Goal: Transaction & Acquisition: Purchase product/service

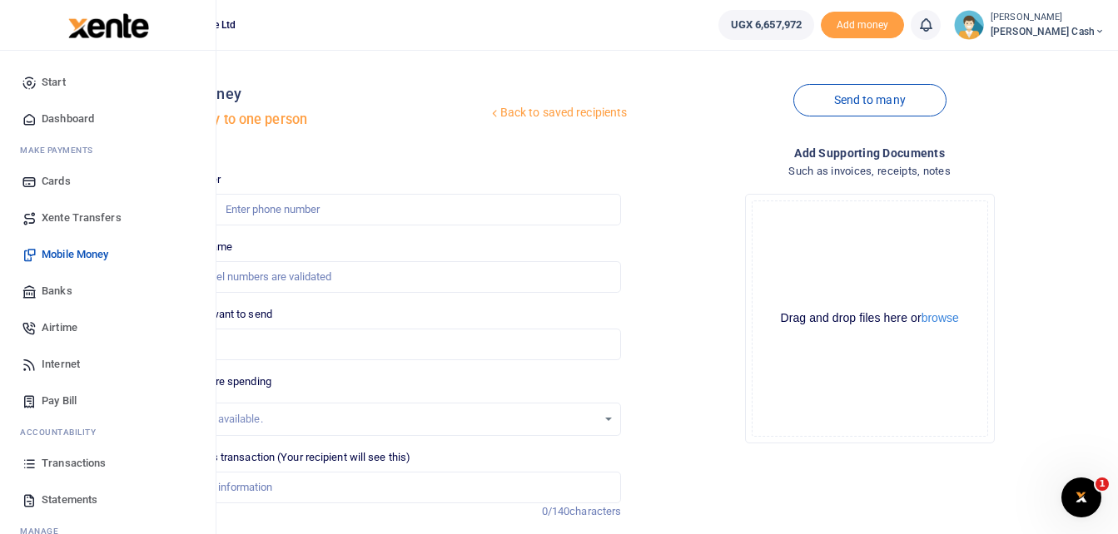
click at [83, 250] on span "Mobile Money" at bounding box center [75, 254] width 67 height 17
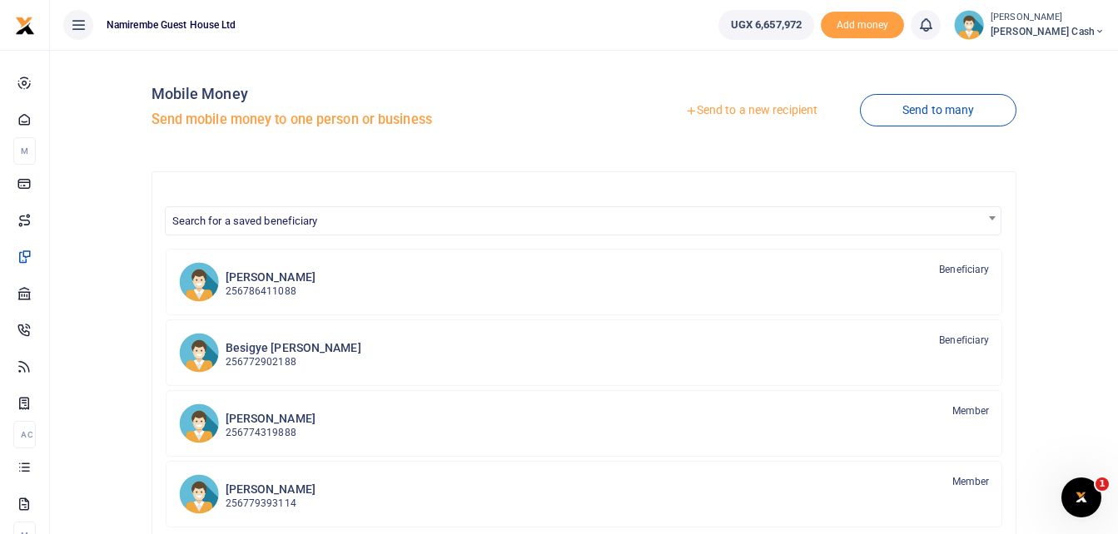
click at [756, 110] on link "Send to a new recipient" at bounding box center [751, 111] width 217 height 30
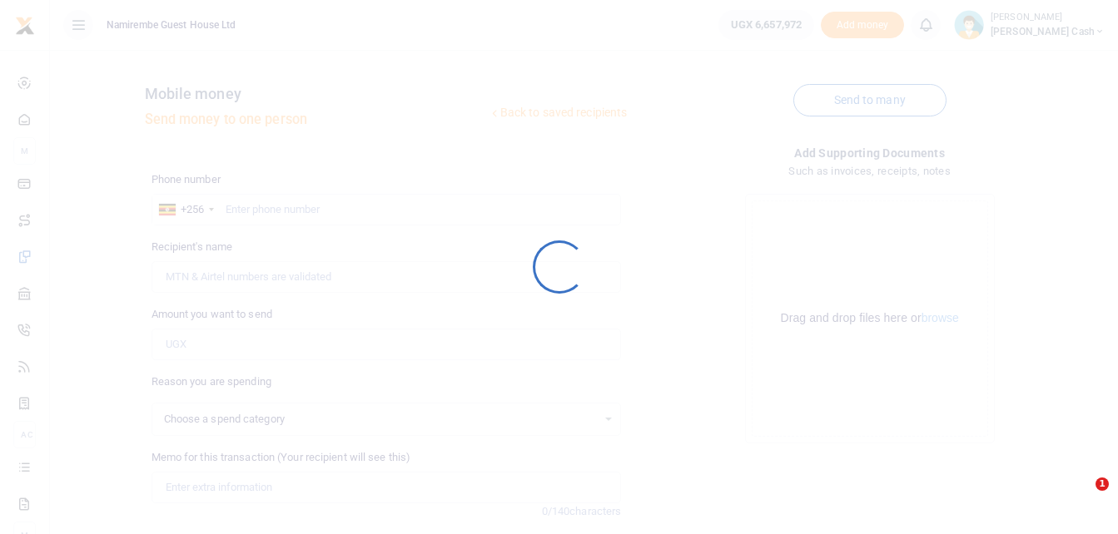
select select
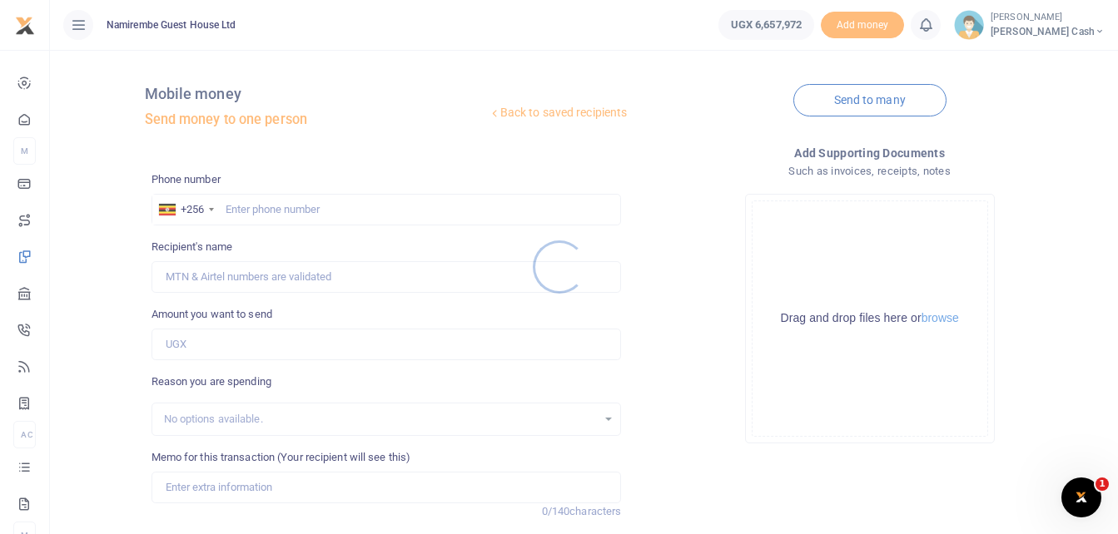
click at [231, 203] on div at bounding box center [559, 267] width 1118 height 534
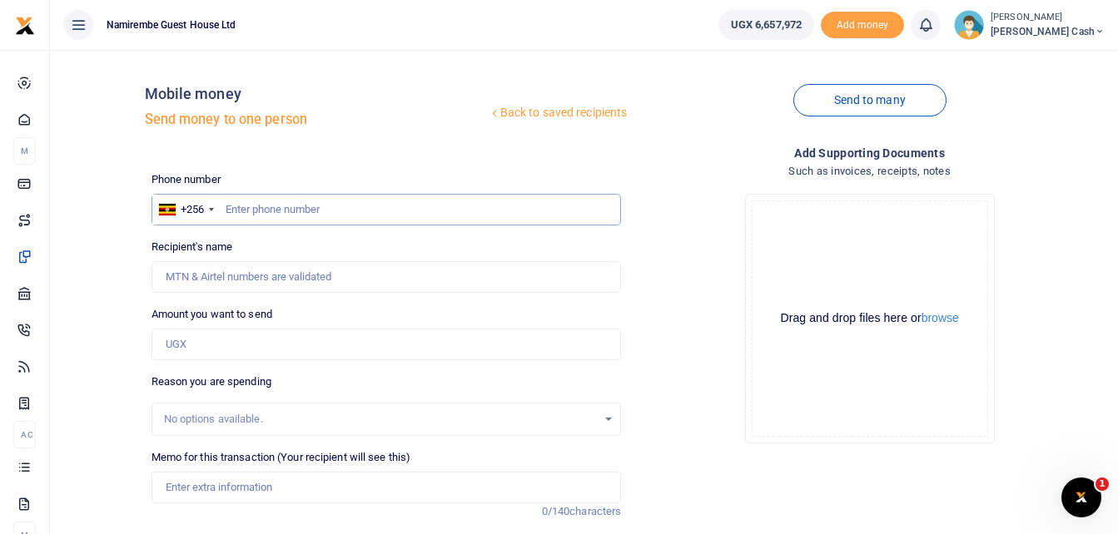
click at [231, 211] on input "text" at bounding box center [387, 210] width 470 height 32
type input "0784090186"
type input "Amos Muheza"
type input "0784090186"
click at [188, 340] on input "Amount you want to send" at bounding box center [387, 345] width 470 height 32
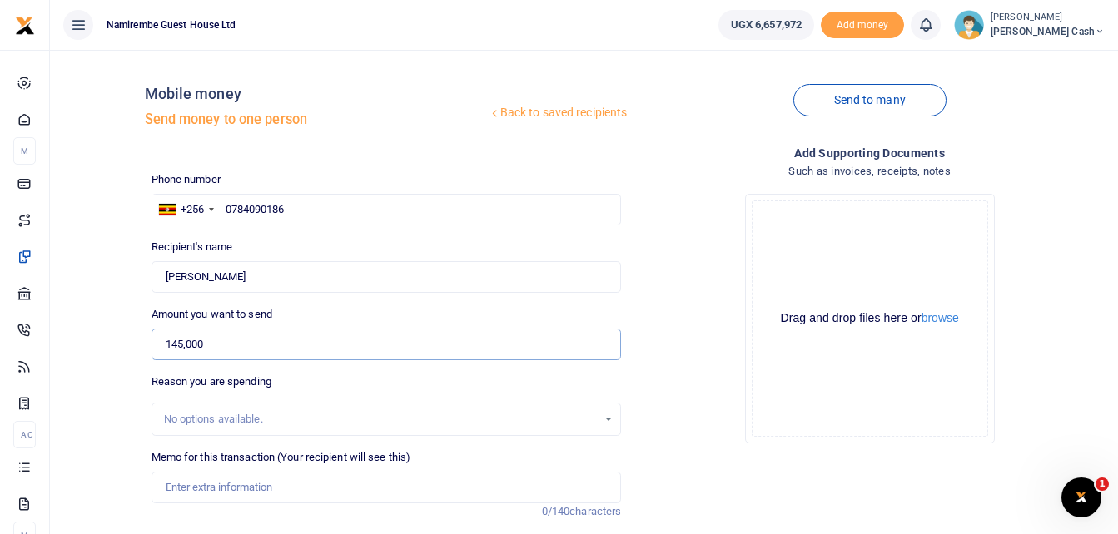
type input "145,000"
click at [197, 495] on input "Memo for this transaction (Your recipient will see this)" at bounding box center [387, 488] width 470 height 32
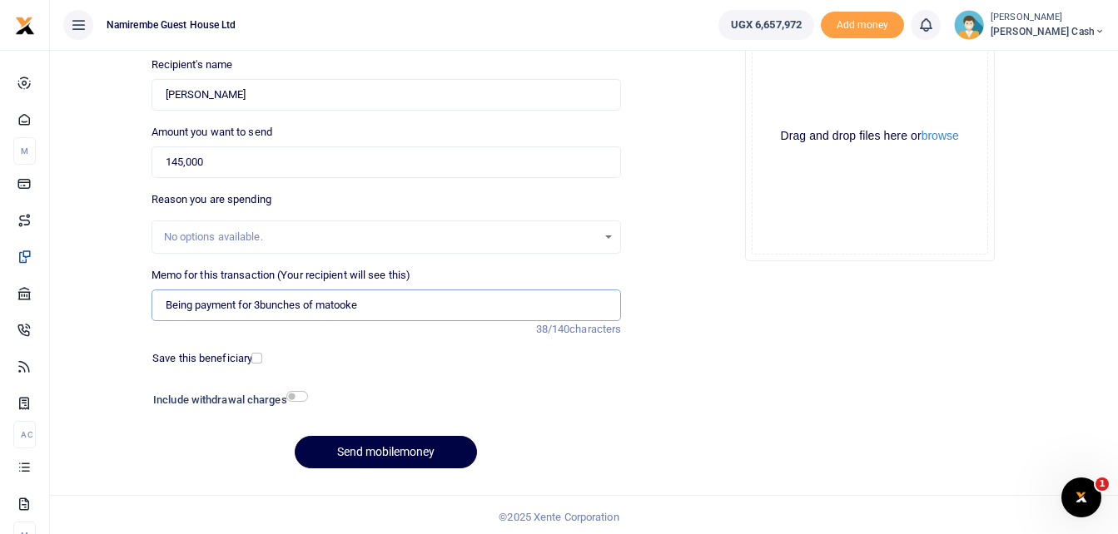
scroll to position [186, 0]
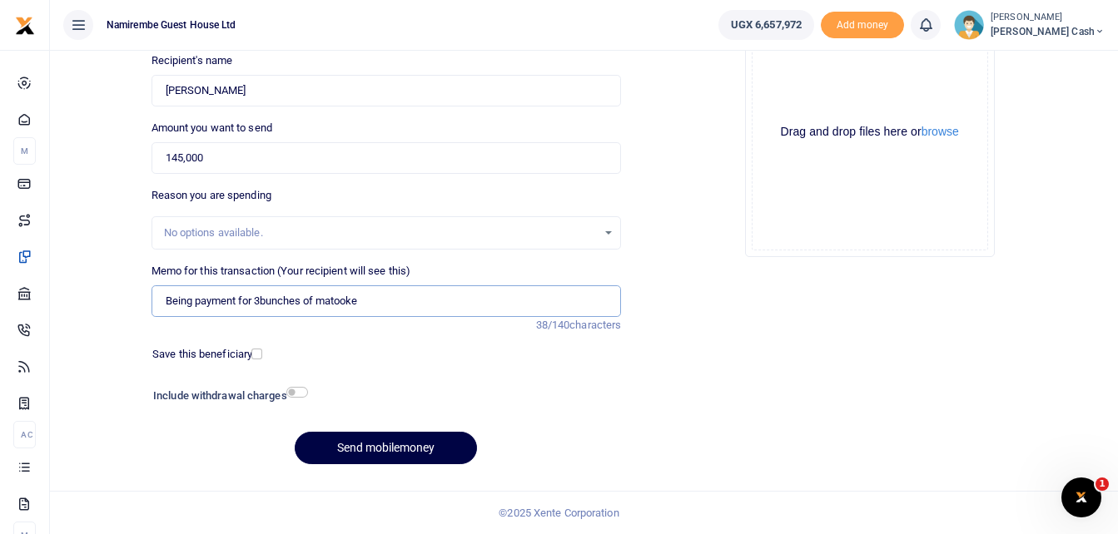
type input "Being payment for 3bunches of matooke"
click at [299, 391] on input "checkbox" at bounding box center [297, 392] width 22 height 11
checkbox input "true"
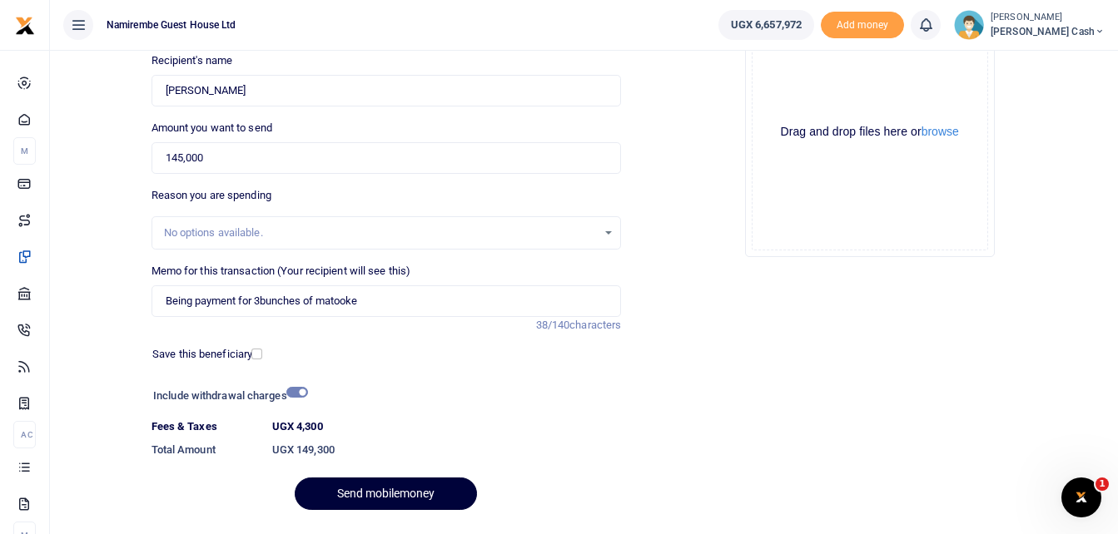
click at [390, 490] on button "Send mobilemoney" at bounding box center [386, 494] width 182 height 32
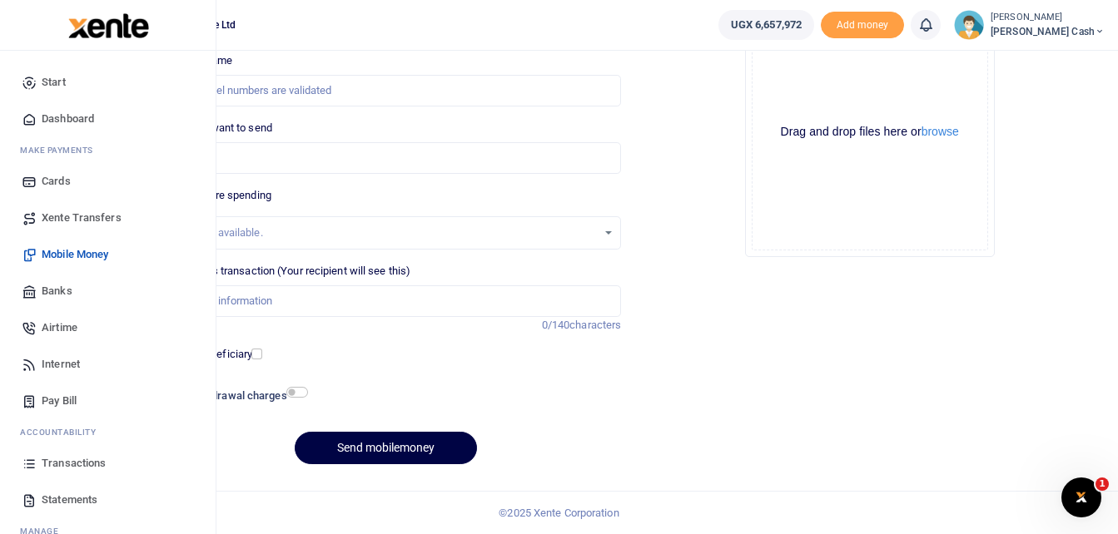
click at [79, 464] on span "Transactions" at bounding box center [74, 463] width 64 height 17
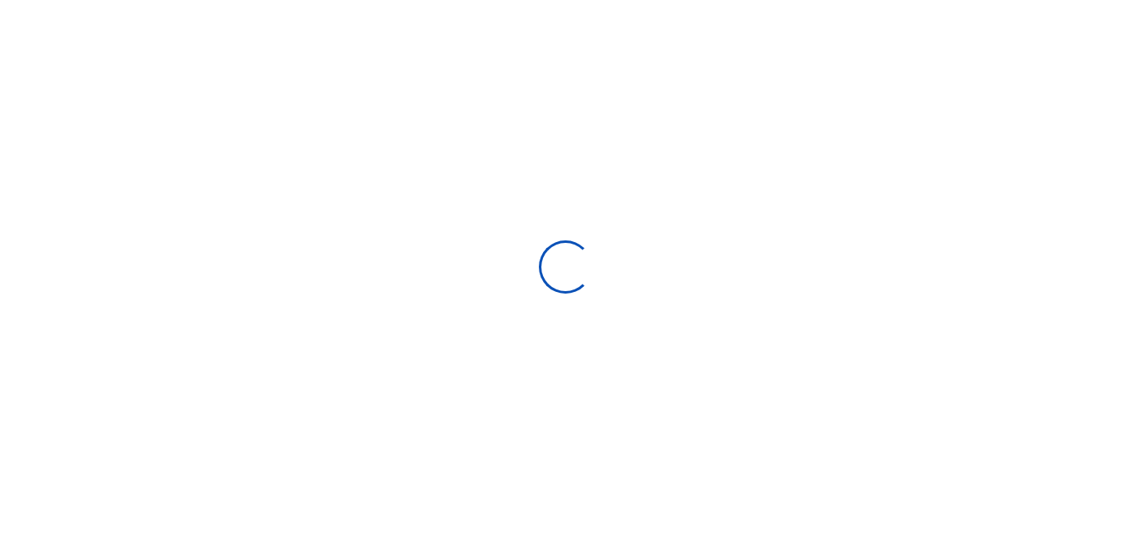
select select
type input "08/13/2025 - 09/11/2025"
